Goal: Information Seeking & Learning: Find specific fact

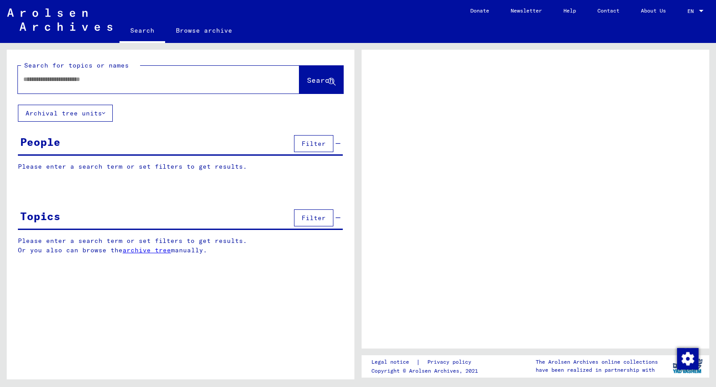
click at [317, 143] on span "Filter" at bounding box center [314, 144] width 24 height 8
click at [174, 79] on input "text" at bounding box center [150, 79] width 255 height 9
click at [177, 75] on input "text" at bounding box center [150, 79] width 255 height 9
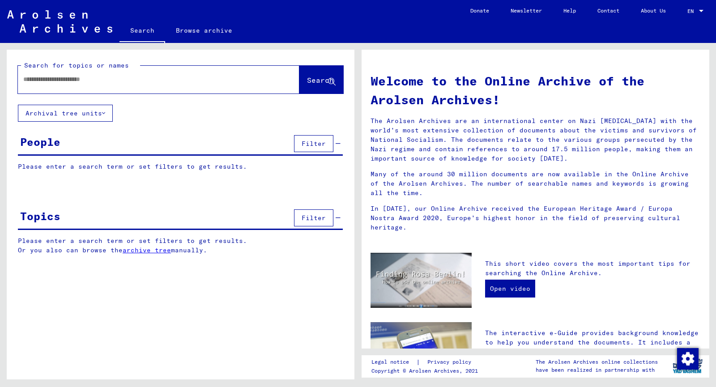
click at [181, 91] on div at bounding box center [158, 80] width 281 height 28
click at [200, 85] on div at bounding box center [145, 79] width 255 height 20
click at [194, 77] on input "text" at bounding box center [147, 79] width 249 height 9
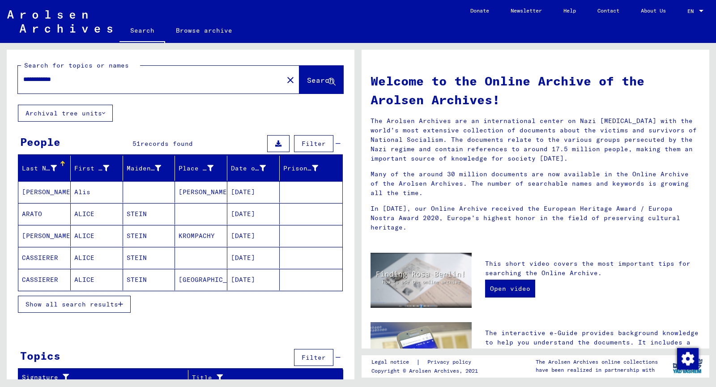
click at [115, 304] on span "Show all search results" at bounding box center [72, 304] width 93 height 8
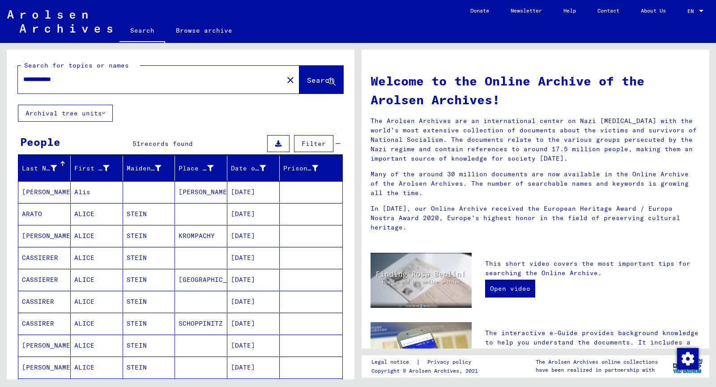
click at [89, 81] on input "**********" at bounding box center [147, 79] width 249 height 9
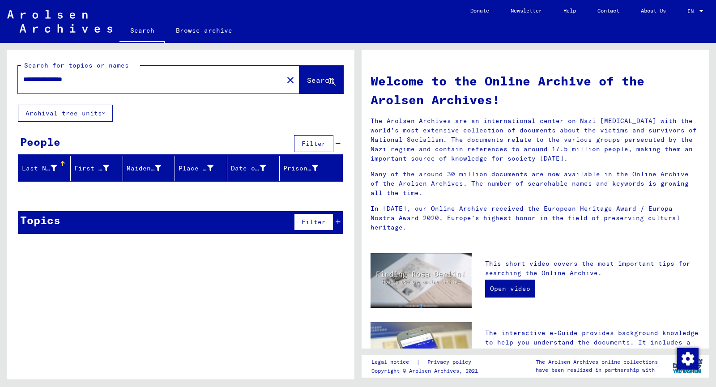
drag, startPoint x: 102, startPoint y: 79, endPoint x: 0, endPoint y: 78, distance: 101.6
click at [0, 78] on div "**********" at bounding box center [179, 211] width 358 height 337
type input "**********"
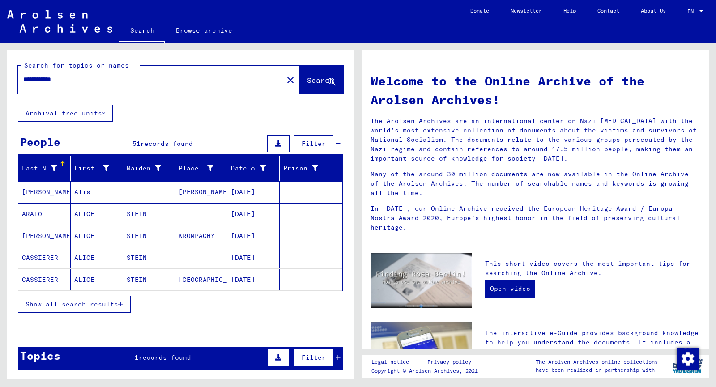
click at [115, 301] on span "Show all search results" at bounding box center [72, 304] width 93 height 8
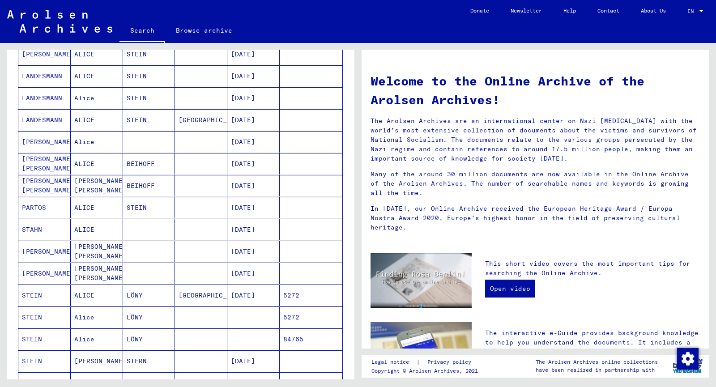
scroll to position [358, 0]
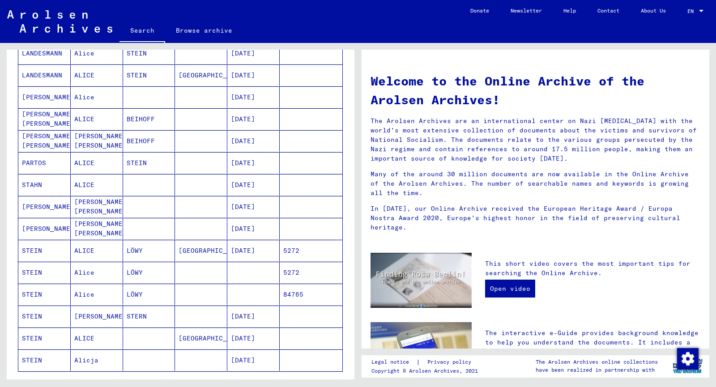
click at [251, 360] on mat-cell "[DATE]" at bounding box center [253, 360] width 52 height 21
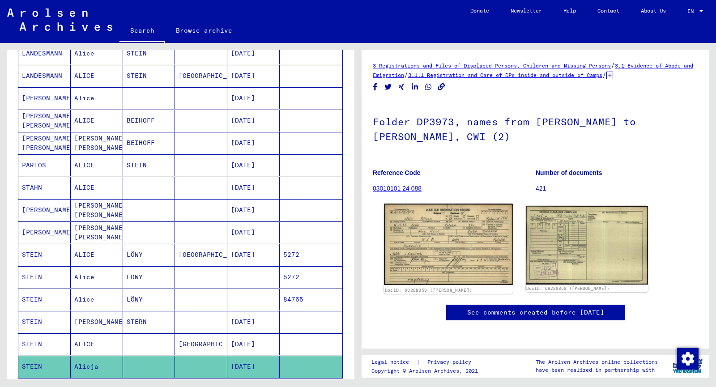
click at [411, 232] on img at bounding box center [448, 244] width 128 height 81
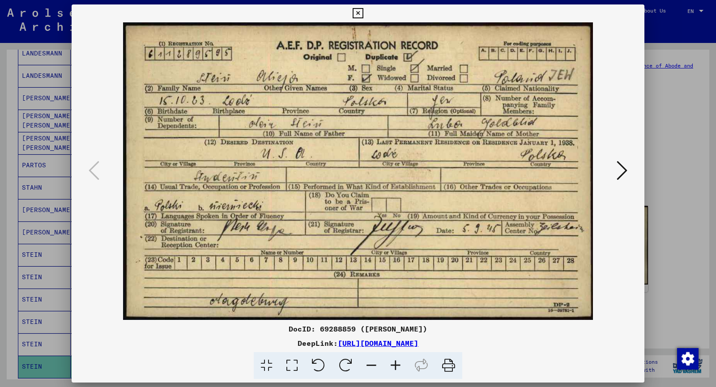
click at [619, 165] on icon at bounding box center [622, 170] width 11 height 21
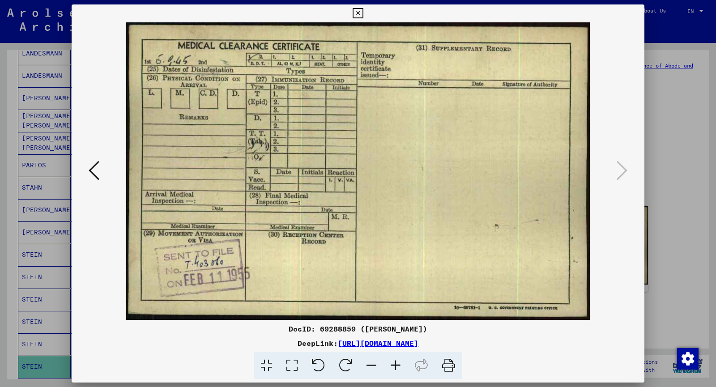
click at [357, 11] on icon at bounding box center [358, 13] width 10 height 11
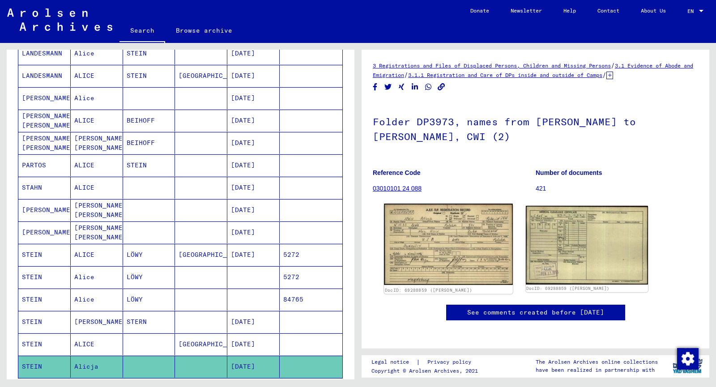
click at [456, 222] on img at bounding box center [448, 244] width 128 height 81
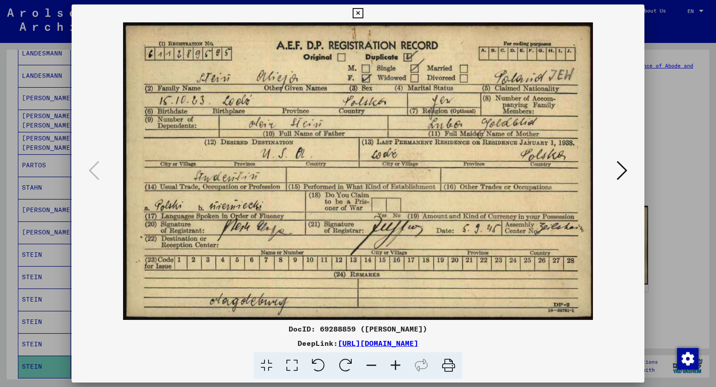
click at [618, 172] on icon at bounding box center [622, 170] width 11 height 21
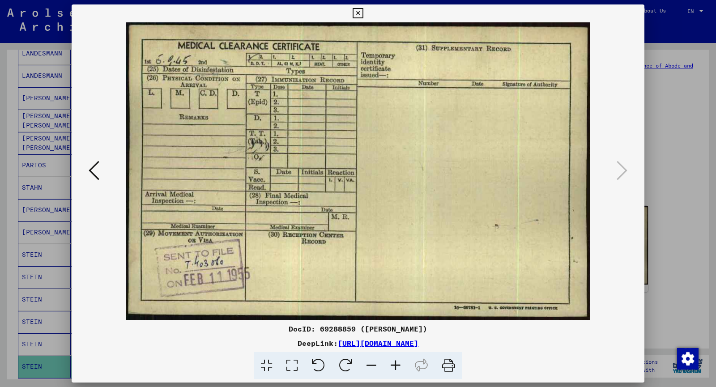
click at [359, 8] on icon at bounding box center [358, 13] width 10 height 11
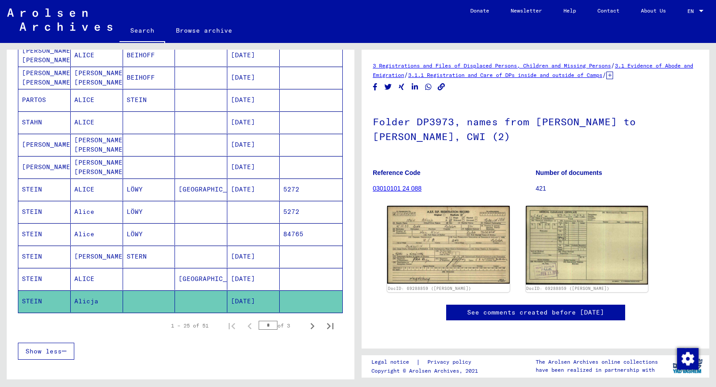
scroll to position [452, 0]
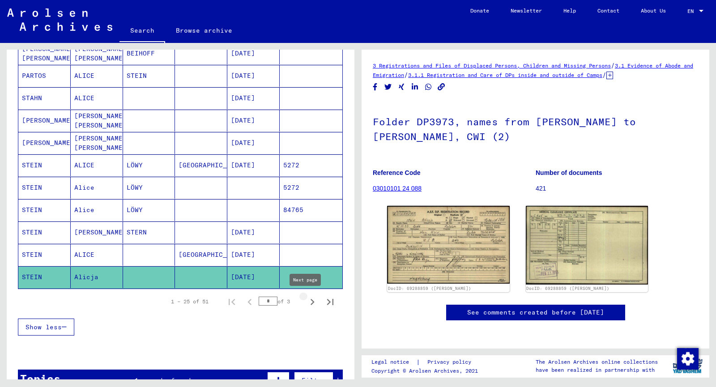
click at [308, 299] on icon "Next page" at bounding box center [312, 302] width 13 height 13
type input "*"
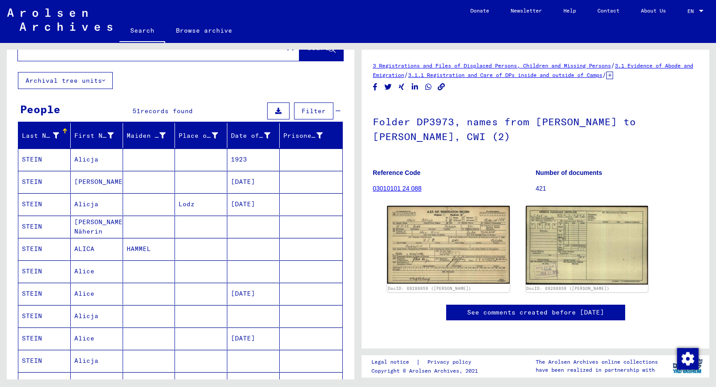
scroll to position [4, 0]
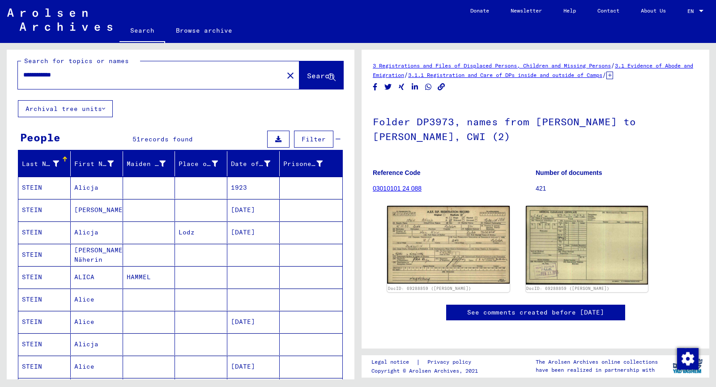
click at [40, 187] on mat-cell "STEIN" at bounding box center [44, 188] width 52 height 22
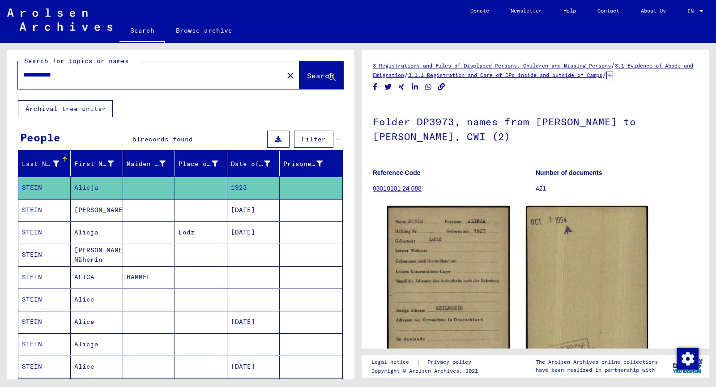
click at [384, 298] on div "DocID: 69288860 ([PERSON_NAME]) DocID: 69288860 ([PERSON_NAME])" at bounding box center [536, 297] width 304 height 190
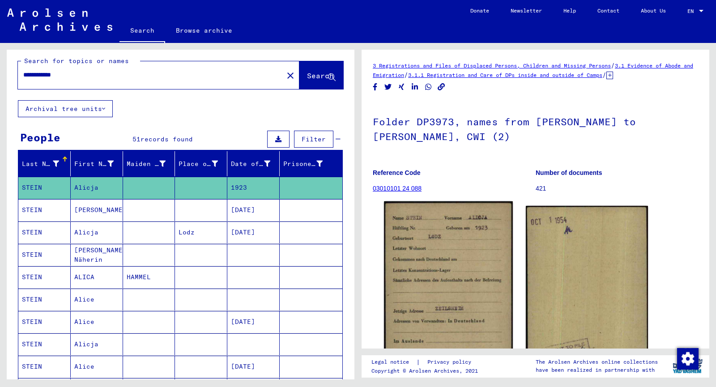
click at [418, 298] on img at bounding box center [448, 293] width 128 height 184
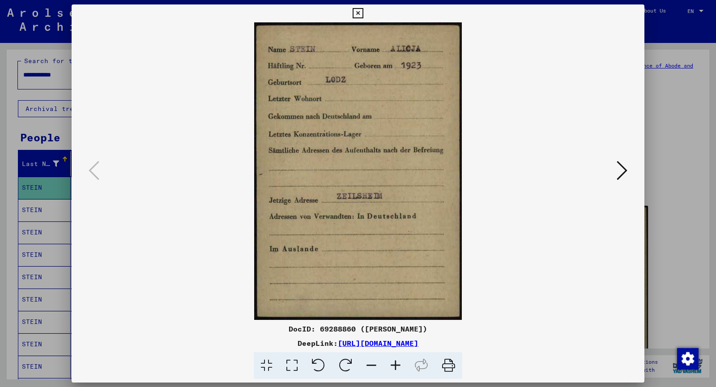
click at [359, 10] on icon at bounding box center [358, 13] width 10 height 11
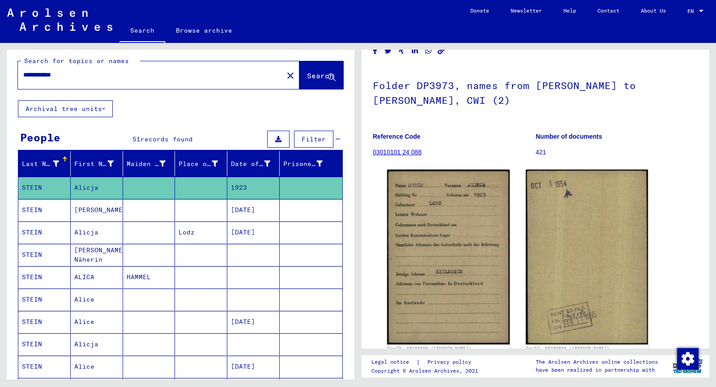
scroll to position [90, 0]
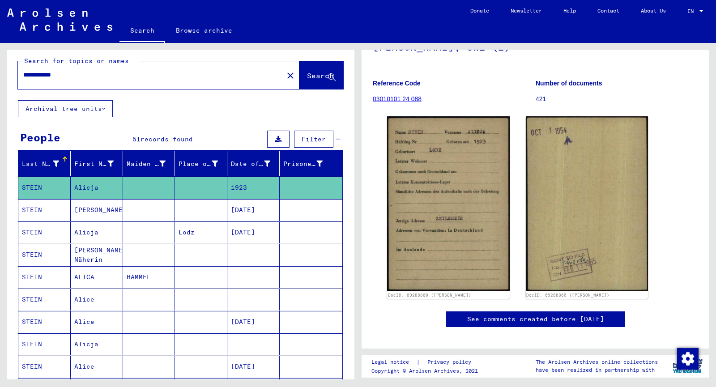
click at [244, 206] on mat-cell "[DATE]" at bounding box center [253, 210] width 52 height 22
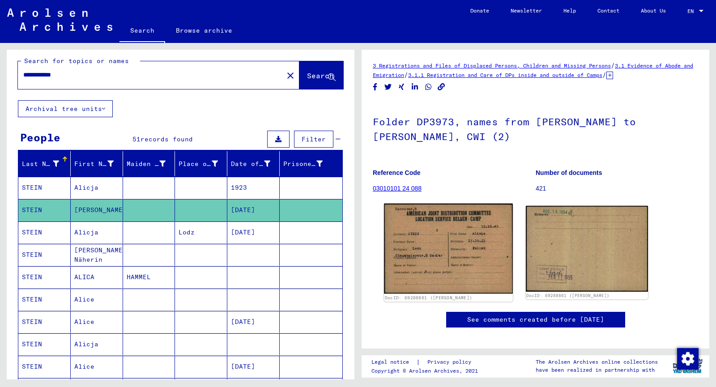
click at [428, 269] on img at bounding box center [448, 249] width 128 height 90
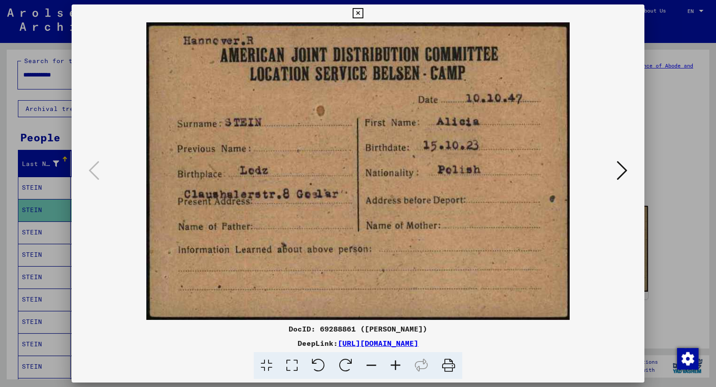
click at [611, 165] on img at bounding box center [358, 171] width 512 height 298
click at [632, 171] on div at bounding box center [358, 171] width 573 height 298
click at [624, 171] on icon at bounding box center [622, 170] width 11 height 21
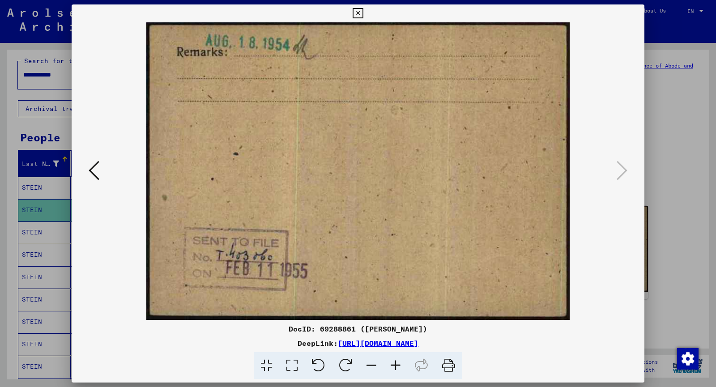
click at [358, 13] on icon at bounding box center [358, 13] width 10 height 11
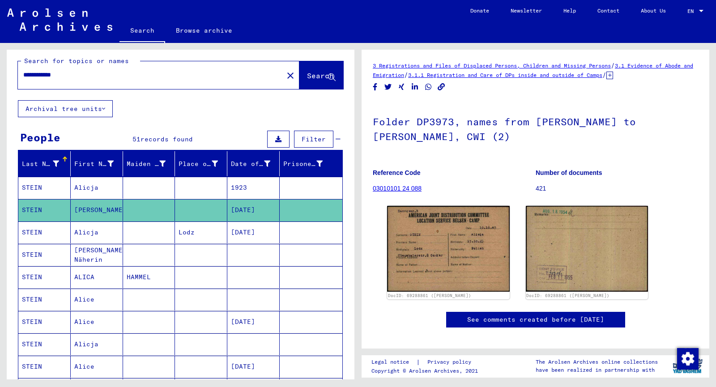
click at [258, 227] on mat-cell "[DATE]" at bounding box center [253, 233] width 52 height 22
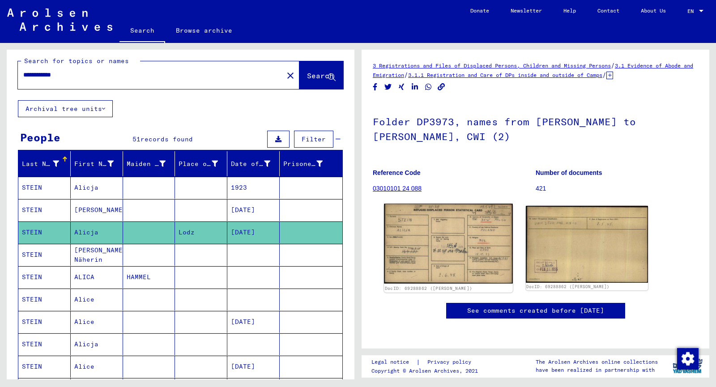
click at [403, 237] on img at bounding box center [448, 244] width 128 height 80
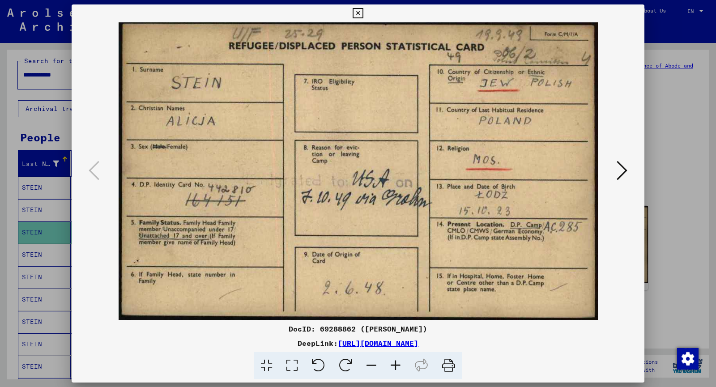
click at [358, 11] on icon at bounding box center [358, 13] width 10 height 11
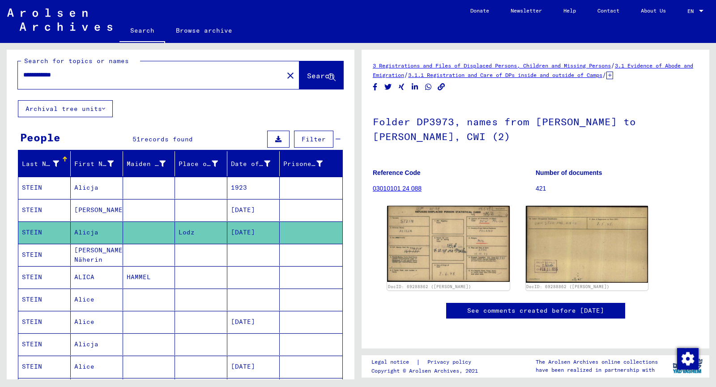
click at [97, 242] on mat-cell "Alicja" at bounding box center [97, 233] width 52 height 22
click at [98, 248] on mat-cell "[PERSON_NAME] Näherin" at bounding box center [97, 255] width 52 height 22
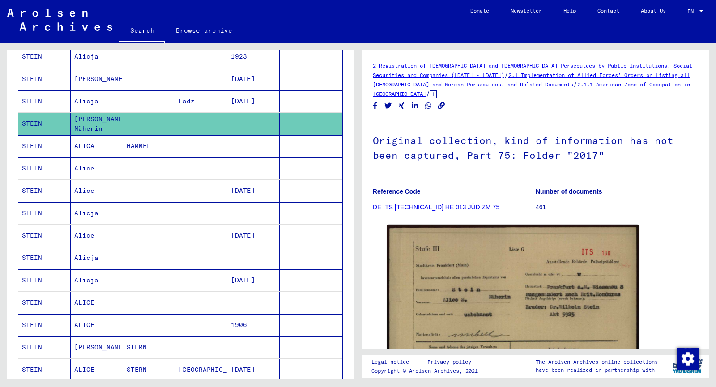
scroll to position [139, 0]
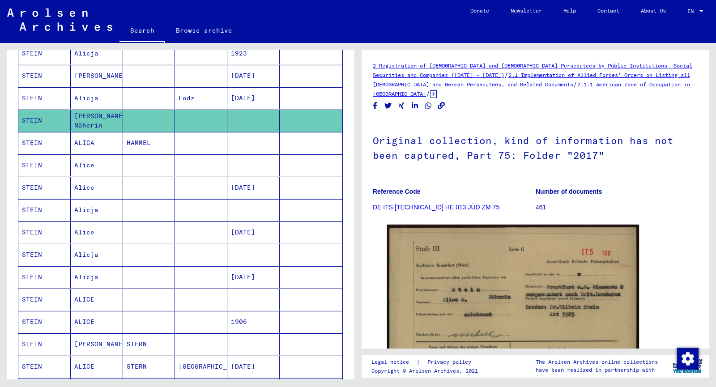
click at [44, 273] on mat-cell "STEIN" at bounding box center [44, 277] width 52 height 22
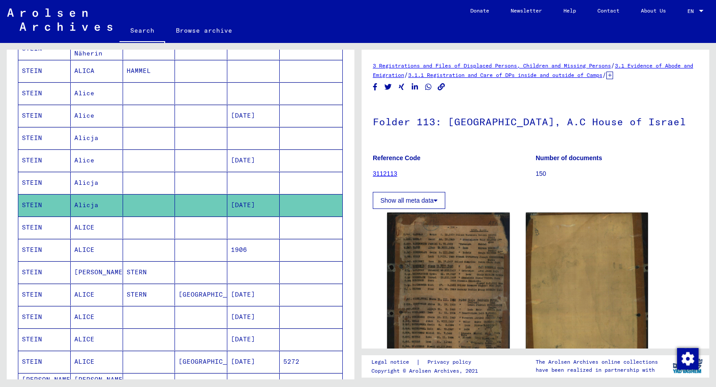
scroll to position [228, 0]
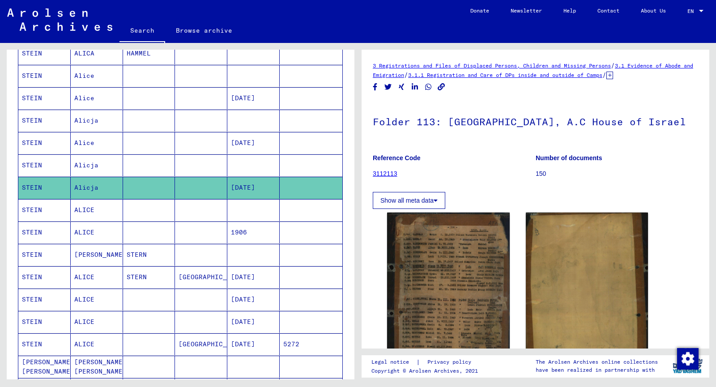
click at [84, 168] on mat-cell "Alicja" at bounding box center [97, 165] width 52 height 22
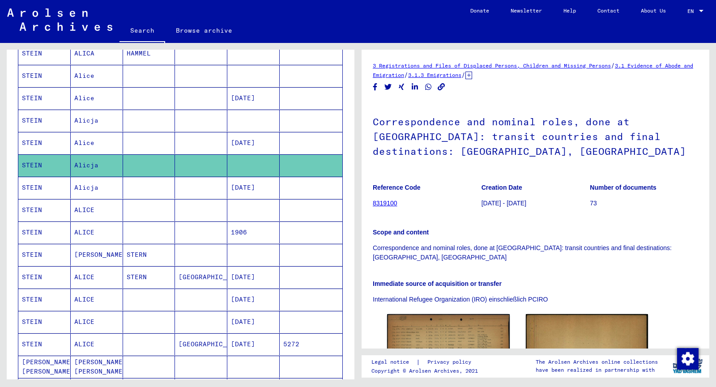
click at [88, 209] on mat-cell "ALICE" at bounding box center [97, 210] width 52 height 22
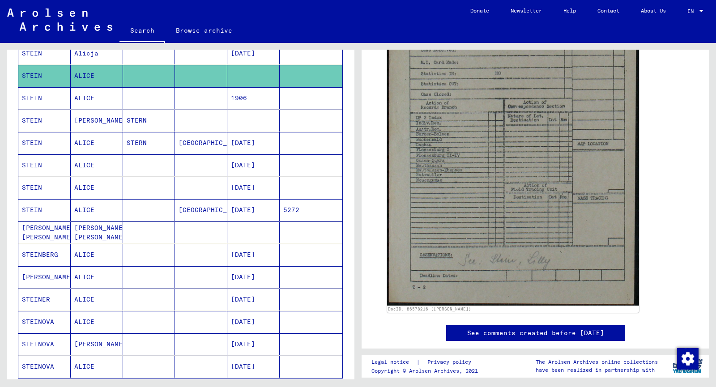
scroll to position [407, 0]
